Goal: Information Seeking & Learning: Learn about a topic

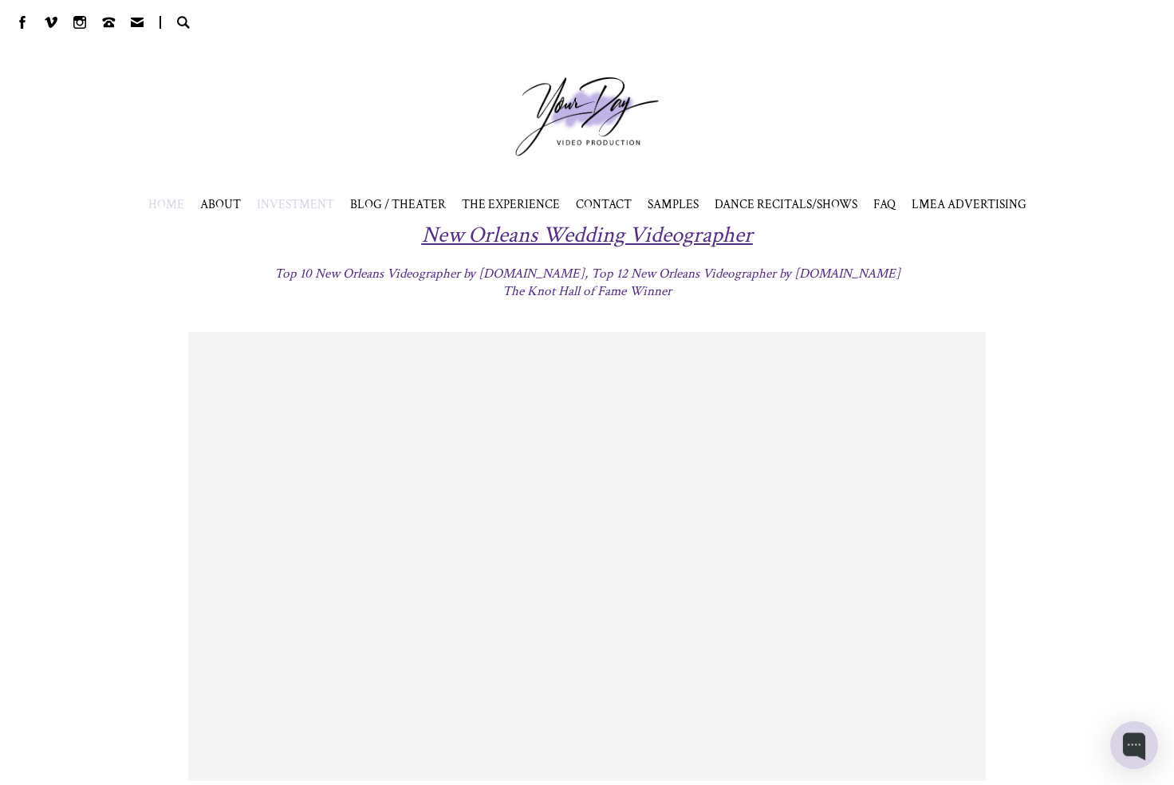
click at [287, 203] on span "INVESTMENT" at bounding box center [295, 204] width 77 height 16
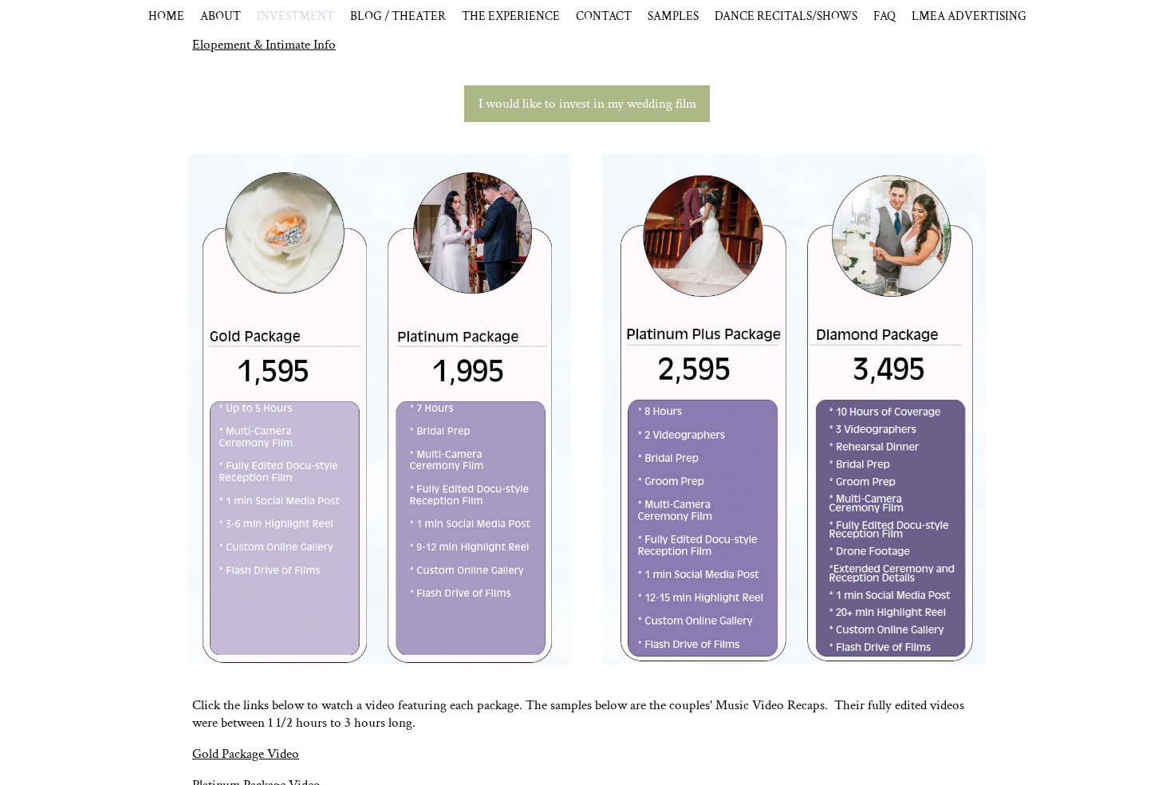
scroll to position [423, 0]
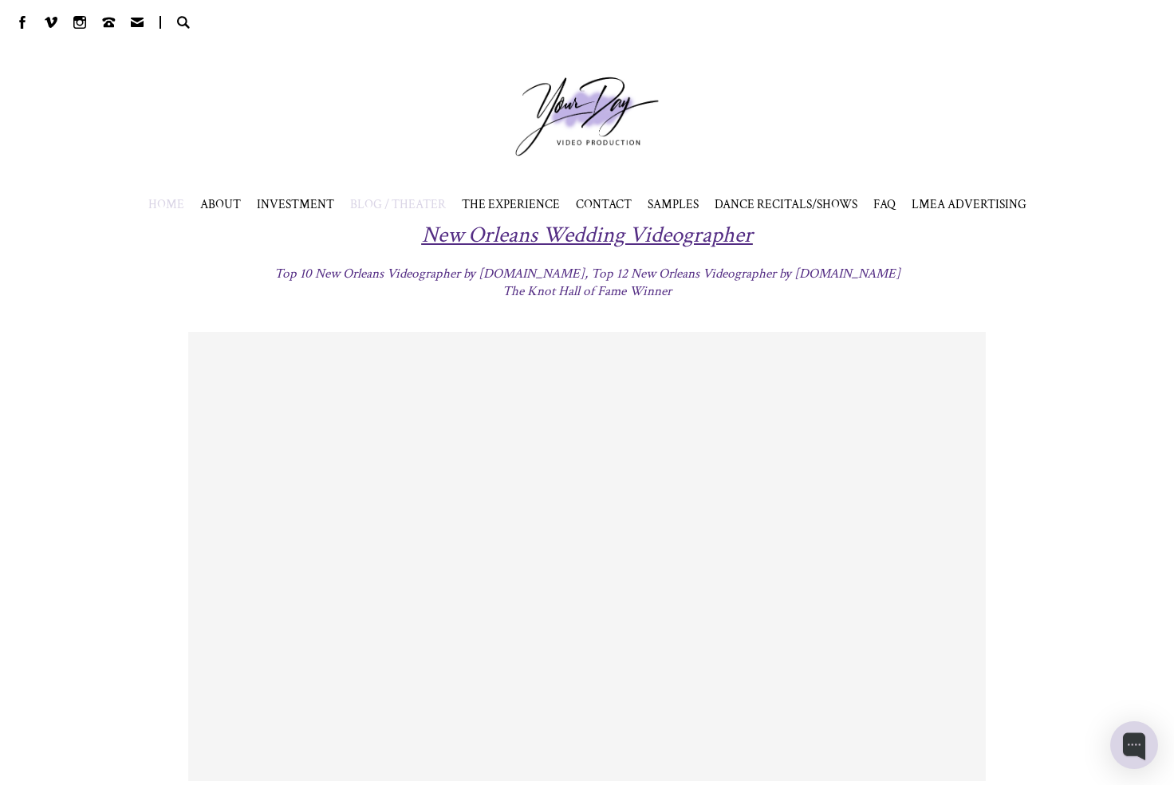
click at [392, 204] on span "BLOG / THEATER" at bounding box center [398, 204] width 96 height 16
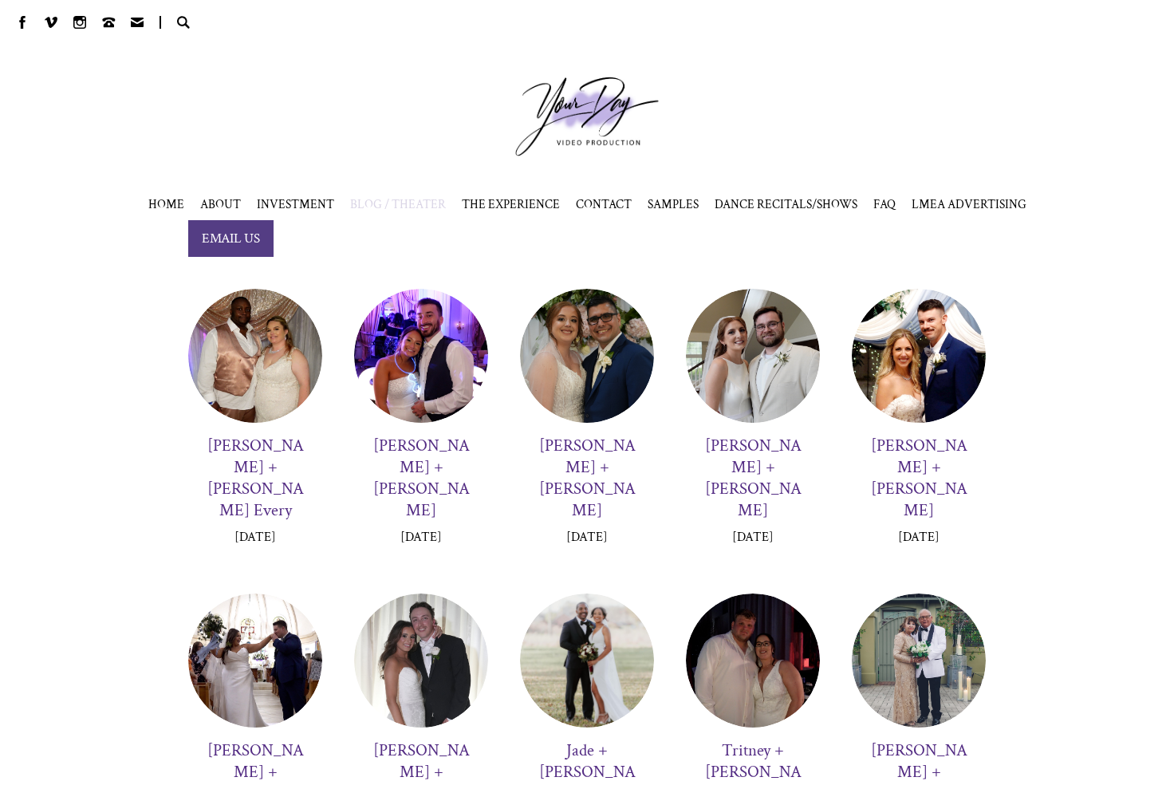
click at [233, 364] on div at bounding box center [255, 356] width 134 height 134
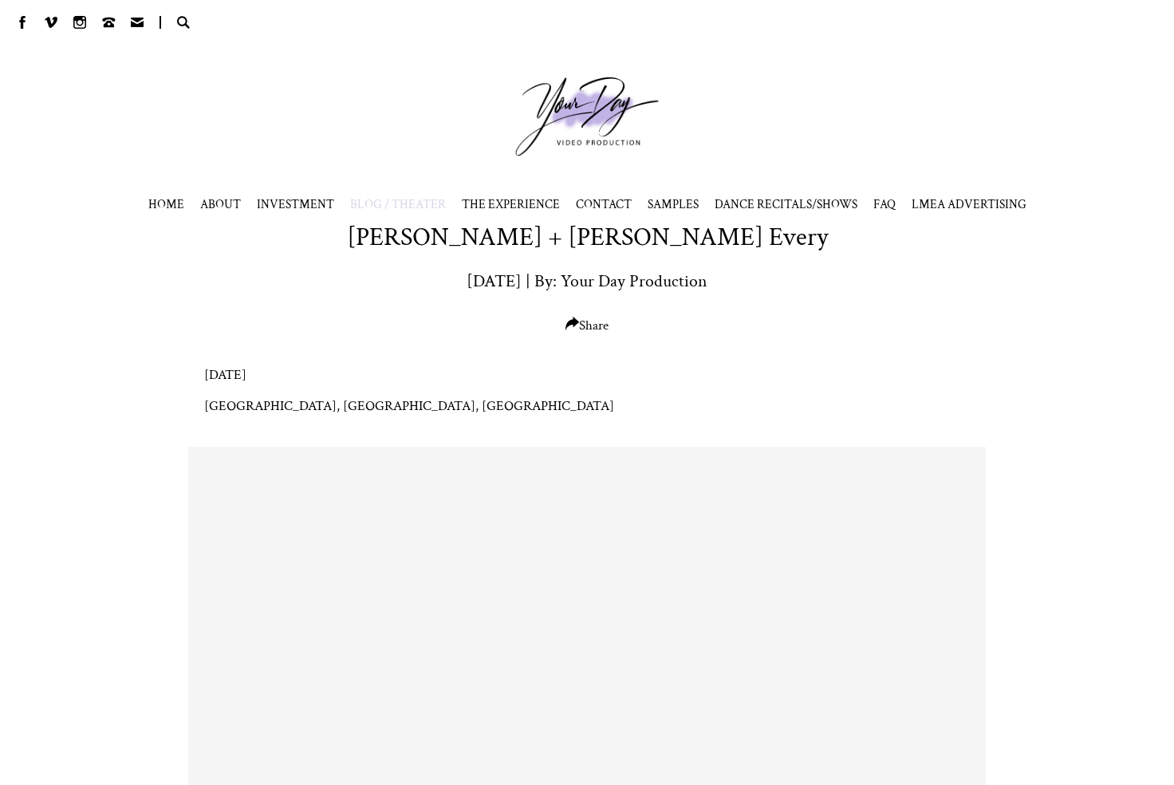
scroll to position [183, 0]
